Goal: Task Accomplishment & Management: Use online tool/utility

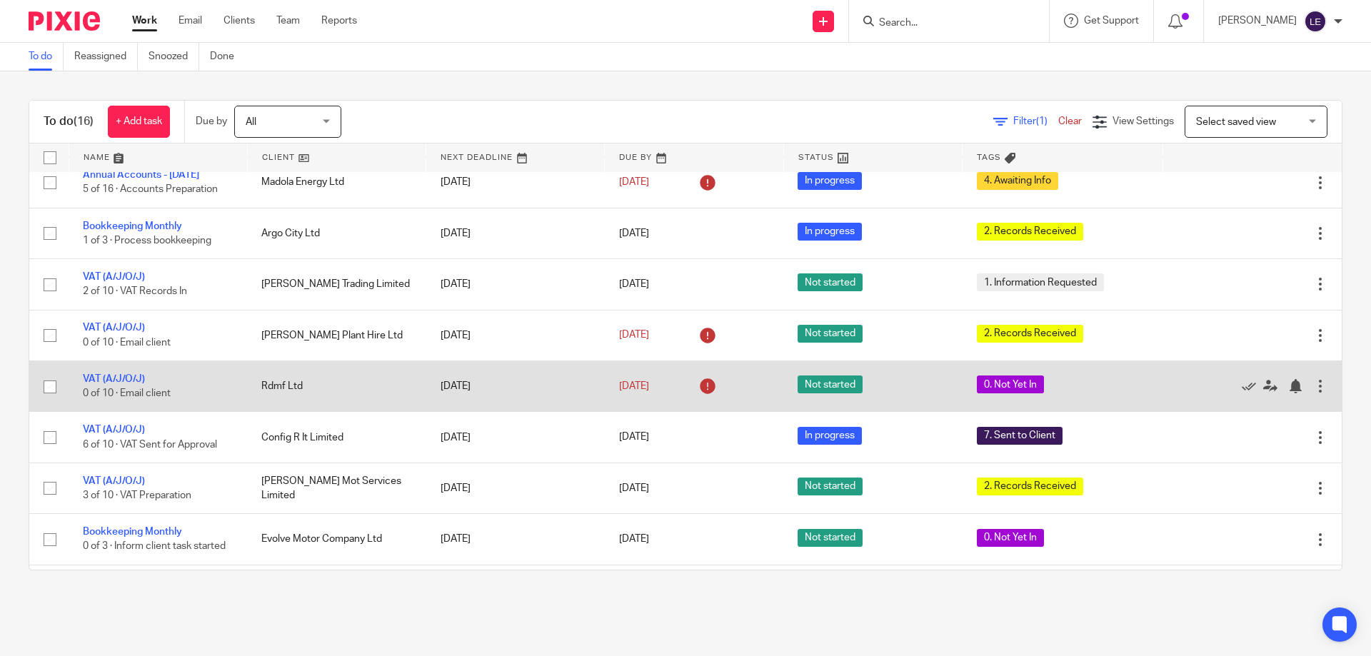
scroll to position [214, 0]
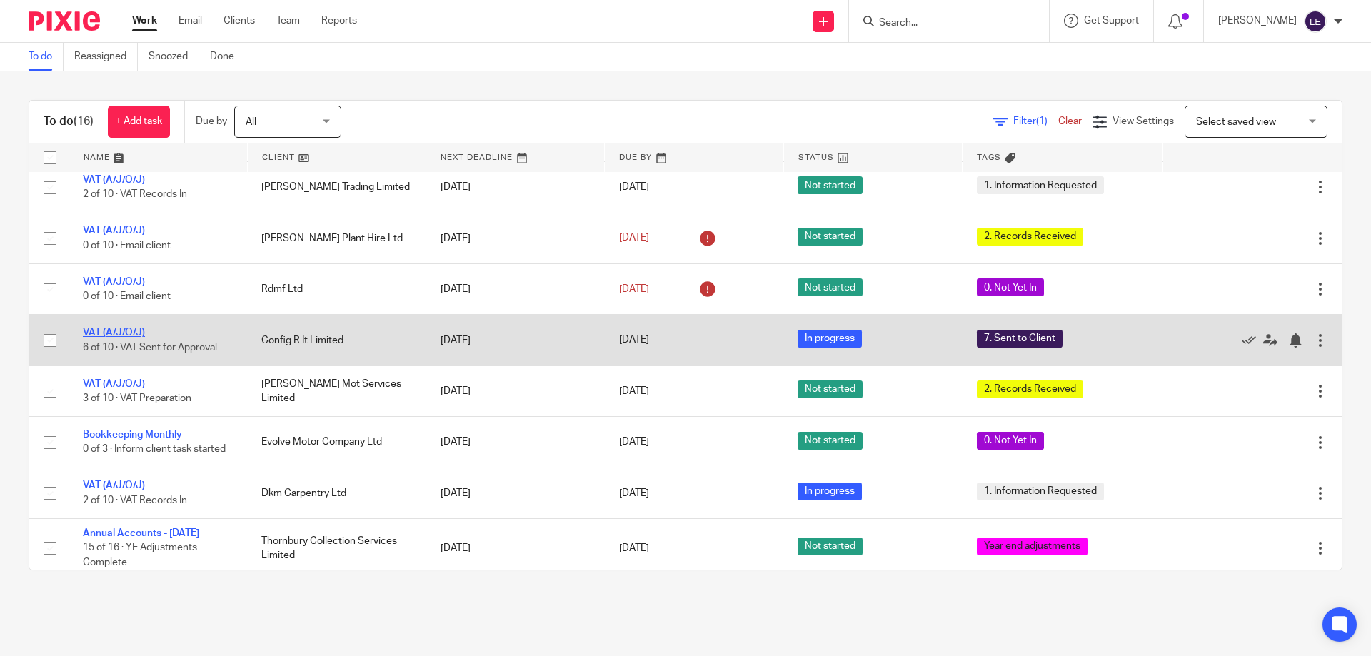
click at [120, 338] on link "VAT (A/J/O/J)" at bounding box center [114, 333] width 62 height 10
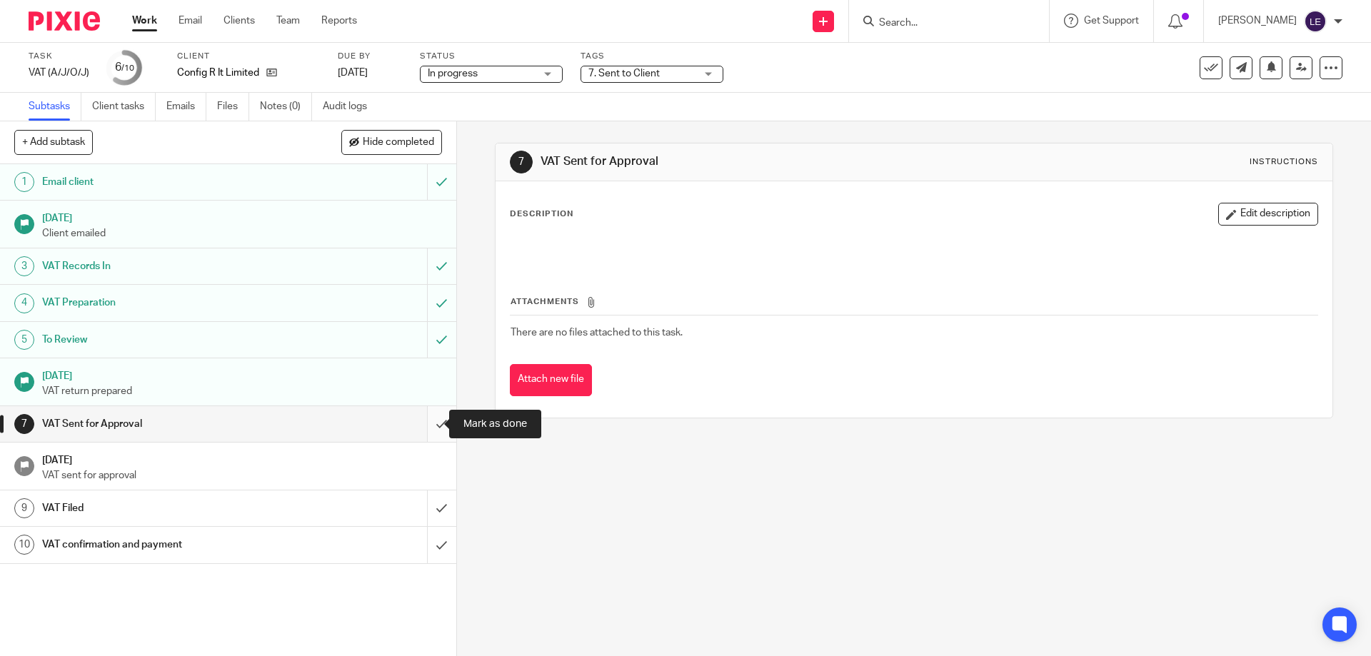
click at [433, 424] on input "submit" at bounding box center [228, 424] width 456 height 36
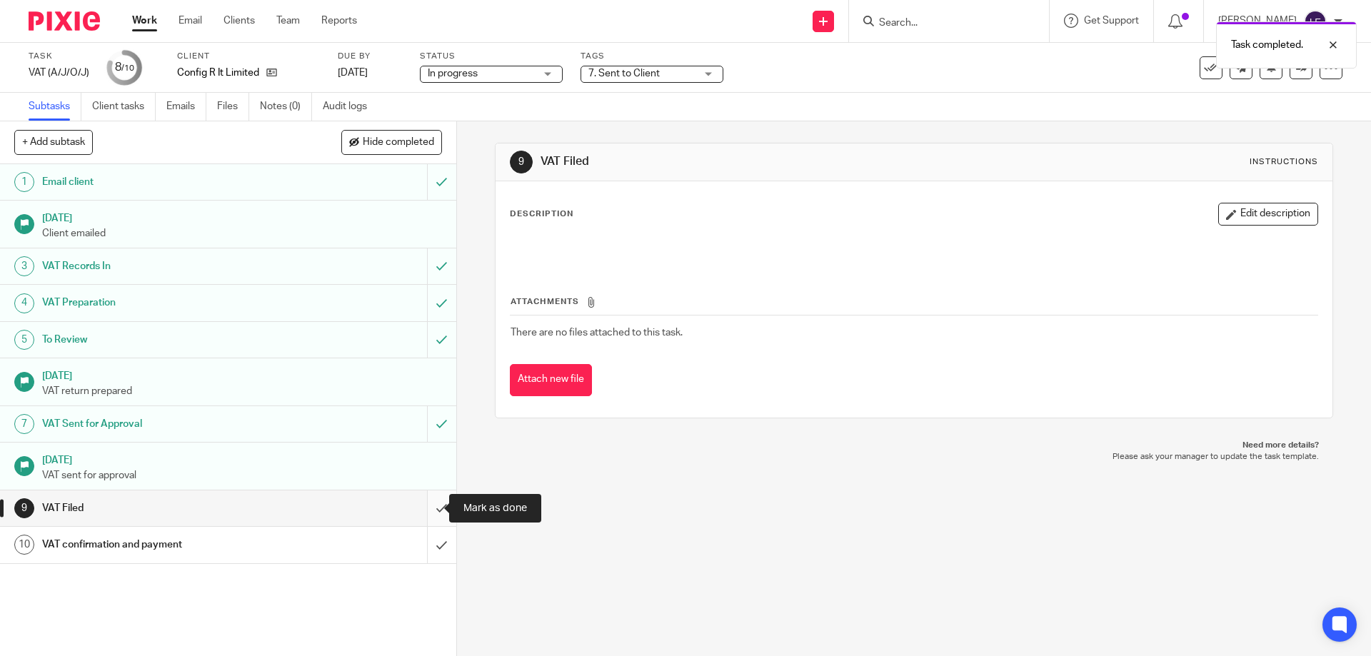
click at [425, 518] on input "submit" at bounding box center [228, 509] width 456 height 36
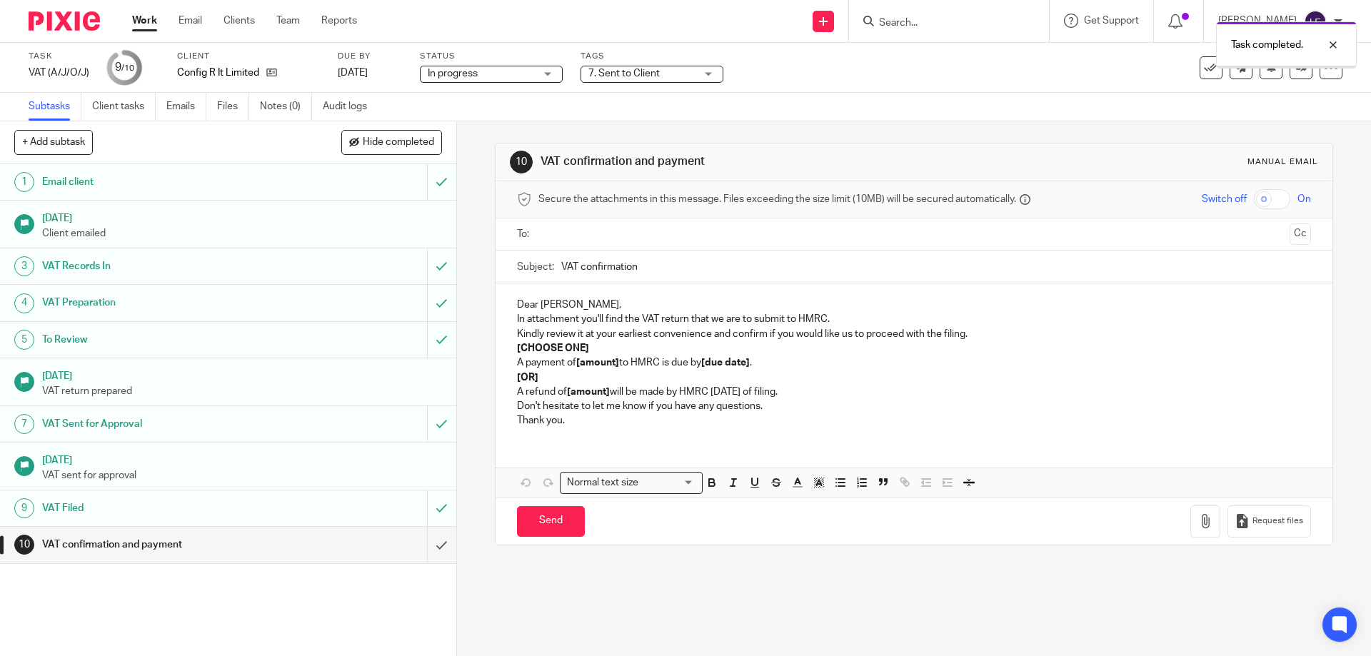
click at [428, 547] on input "submit" at bounding box center [228, 545] width 456 height 36
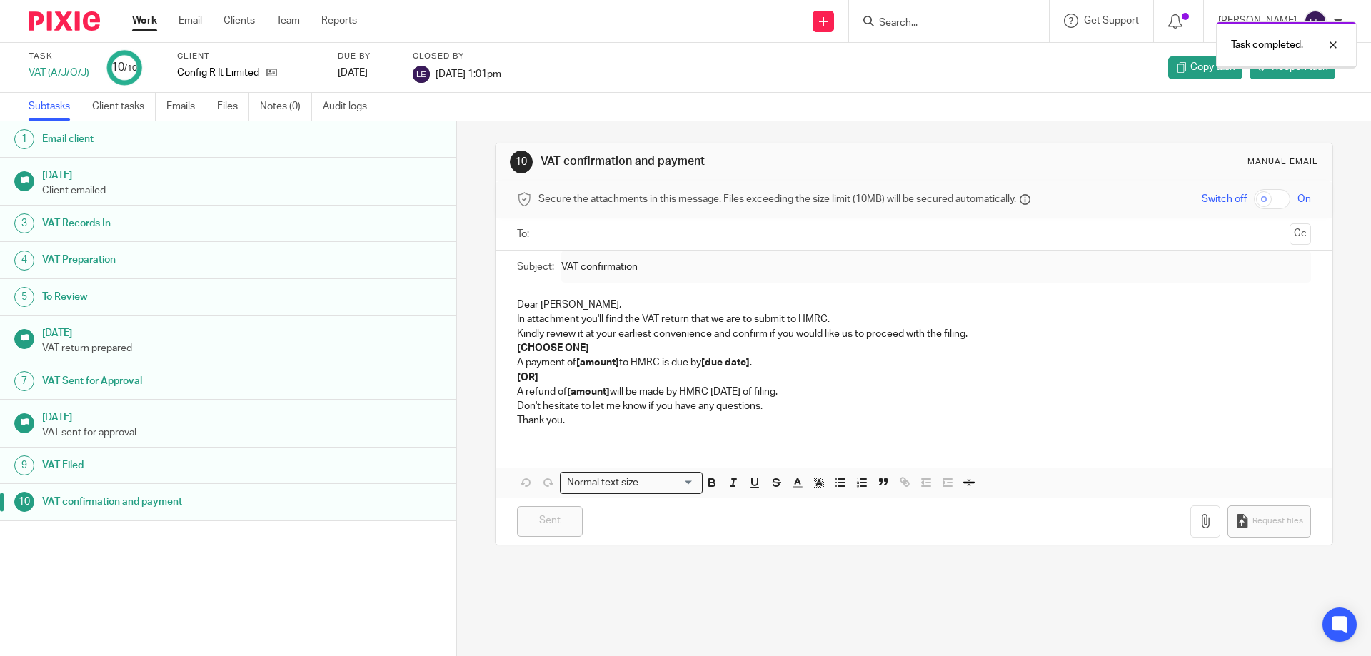
click at [139, 25] on link "Work" at bounding box center [144, 21] width 25 height 14
